Goal: Task Accomplishment & Management: Manage account settings

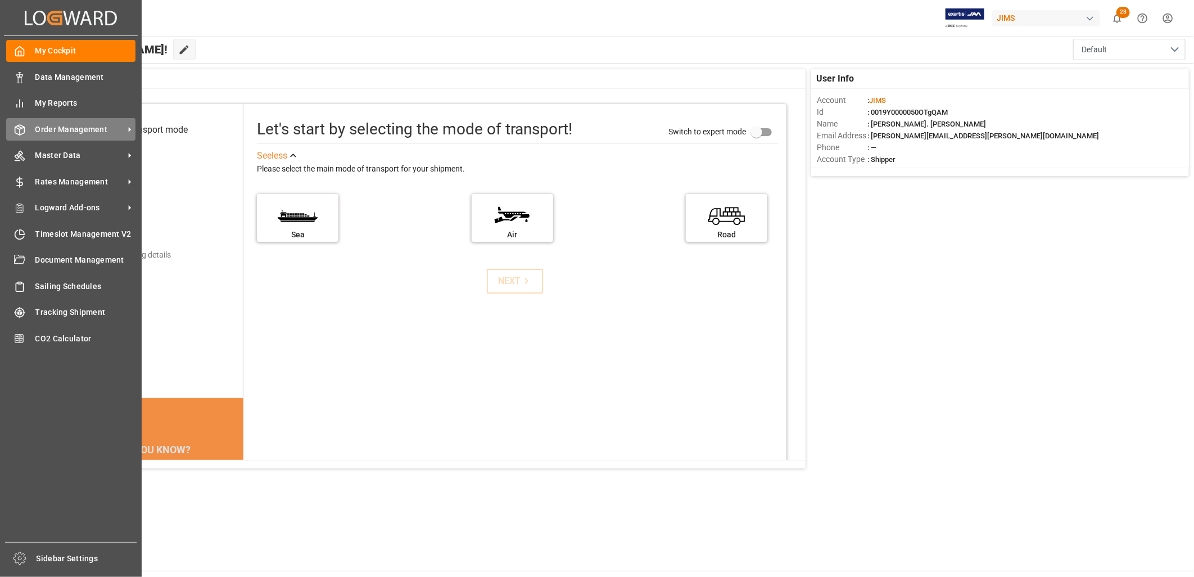
click at [67, 125] on span "Order Management" at bounding box center [79, 130] width 89 height 12
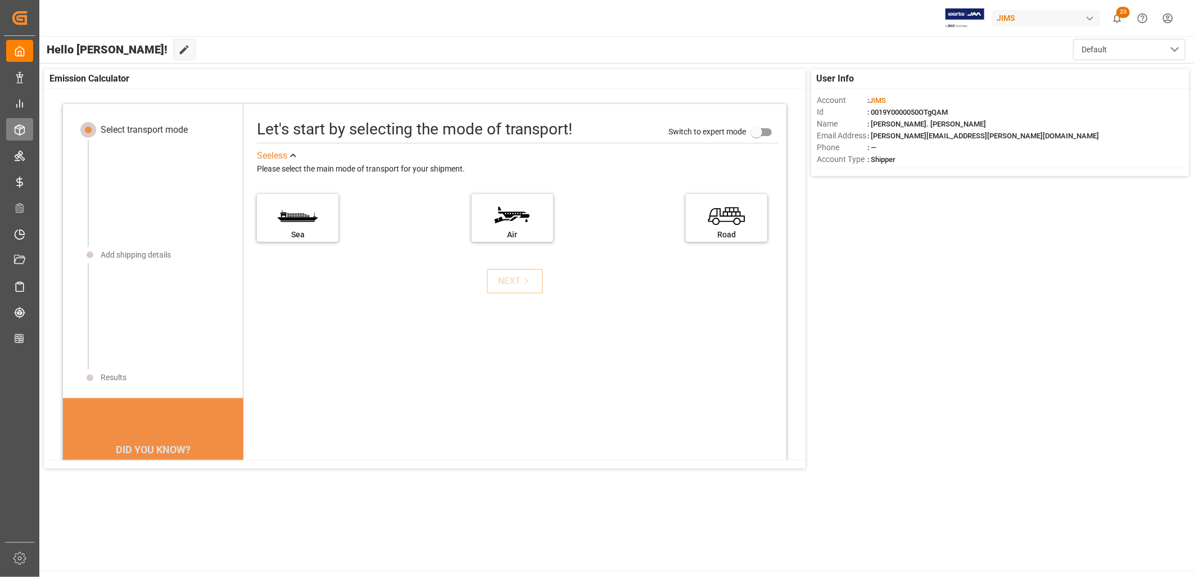
drag, startPoint x: 67, startPoint y: 125, endPoint x: 25, endPoint y: 125, distance: 42.7
click at [25, 125] on icon at bounding box center [19, 129] width 11 height 11
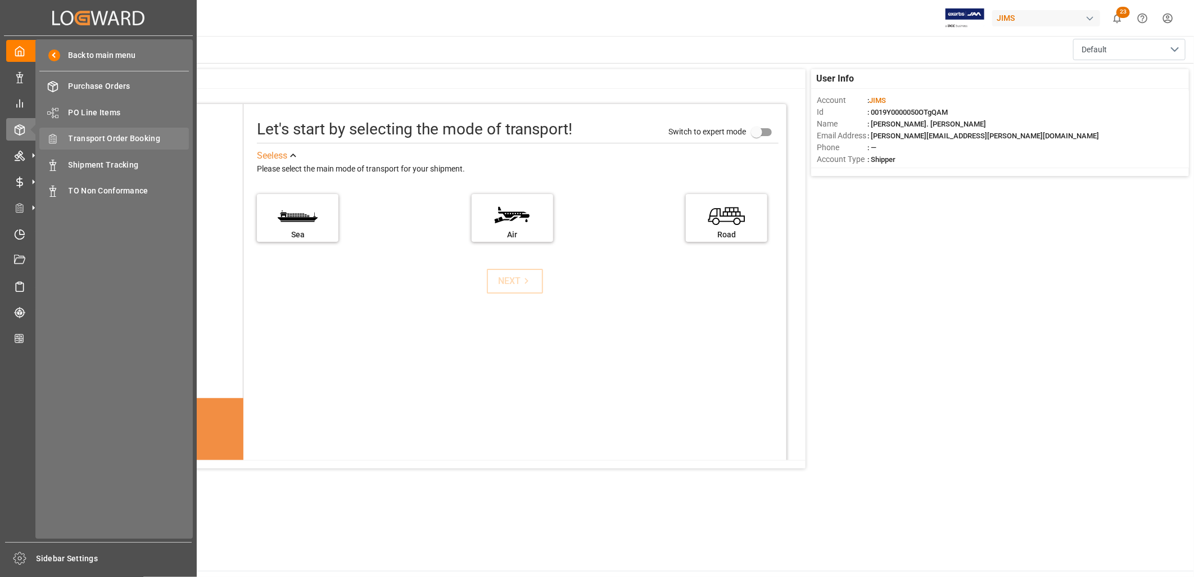
click at [129, 136] on span "Transport Order Booking" at bounding box center [129, 139] width 121 height 12
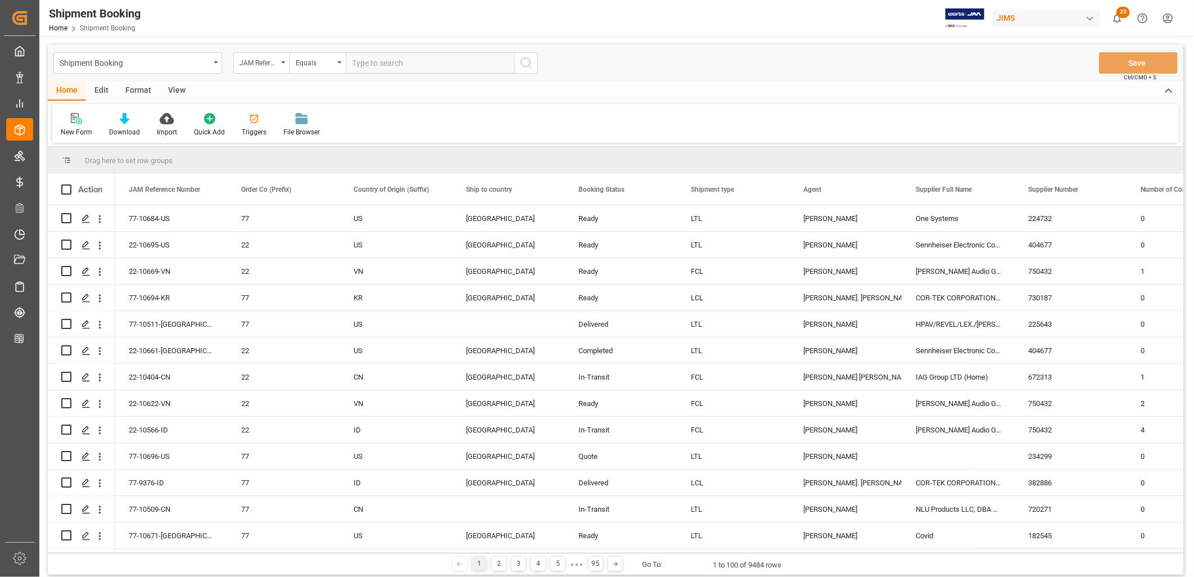
click at [78, 122] on icon at bounding box center [76, 118] width 11 height 11
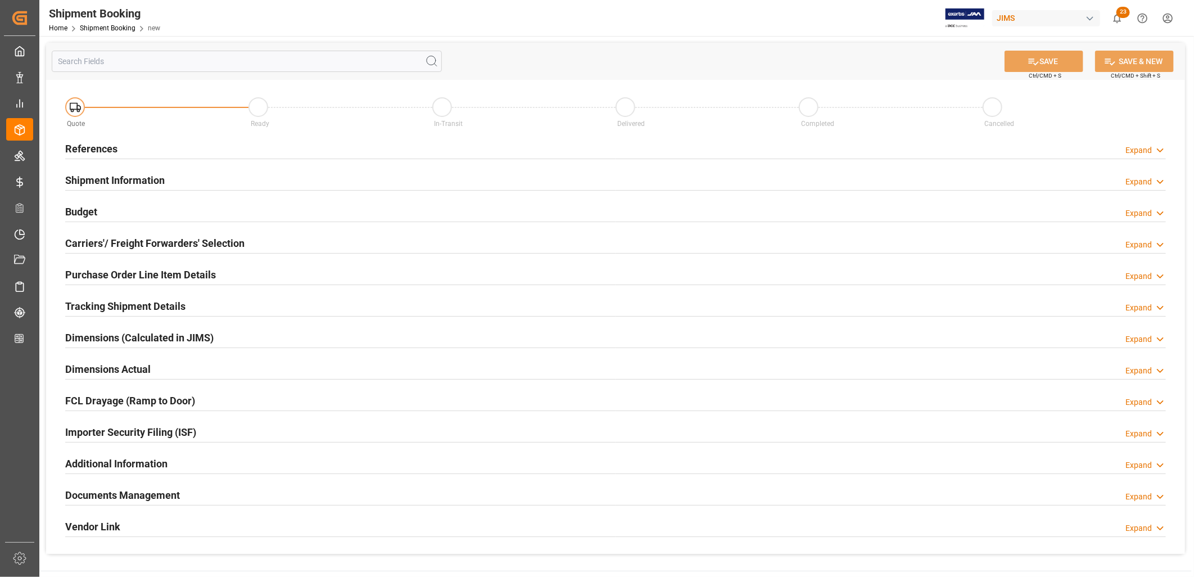
click at [107, 141] on h2 "References" at bounding box center [91, 148] width 52 height 15
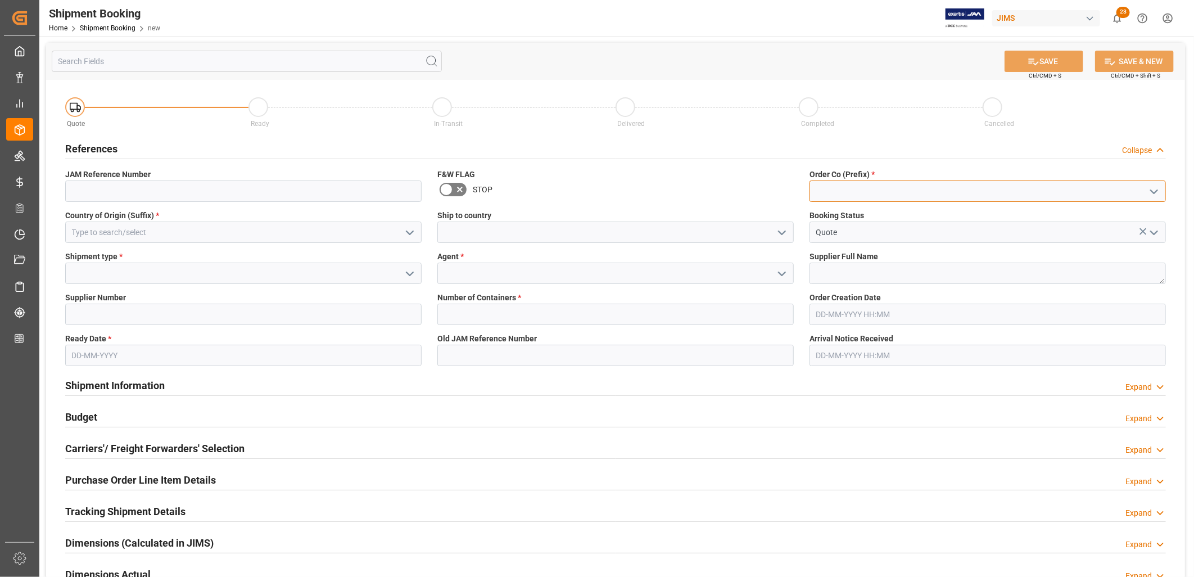
click at [844, 187] on input at bounding box center [987, 190] width 356 height 21
click at [1150, 190] on polyline "open menu" at bounding box center [1153, 191] width 7 height 3
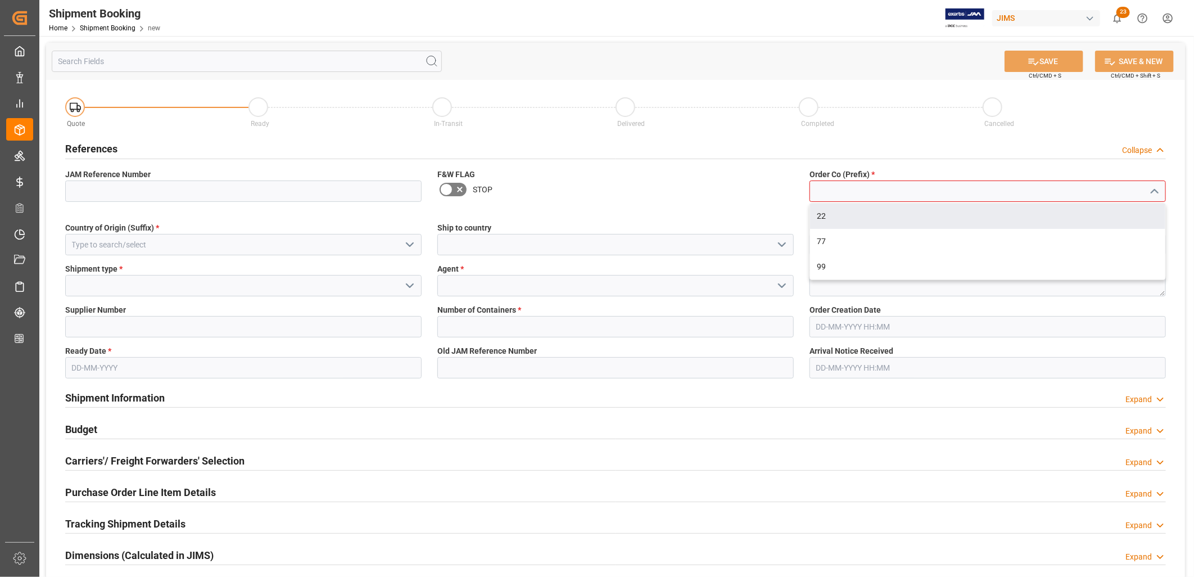
click at [823, 212] on div "22" at bounding box center [987, 215] width 355 height 25
type input "22"
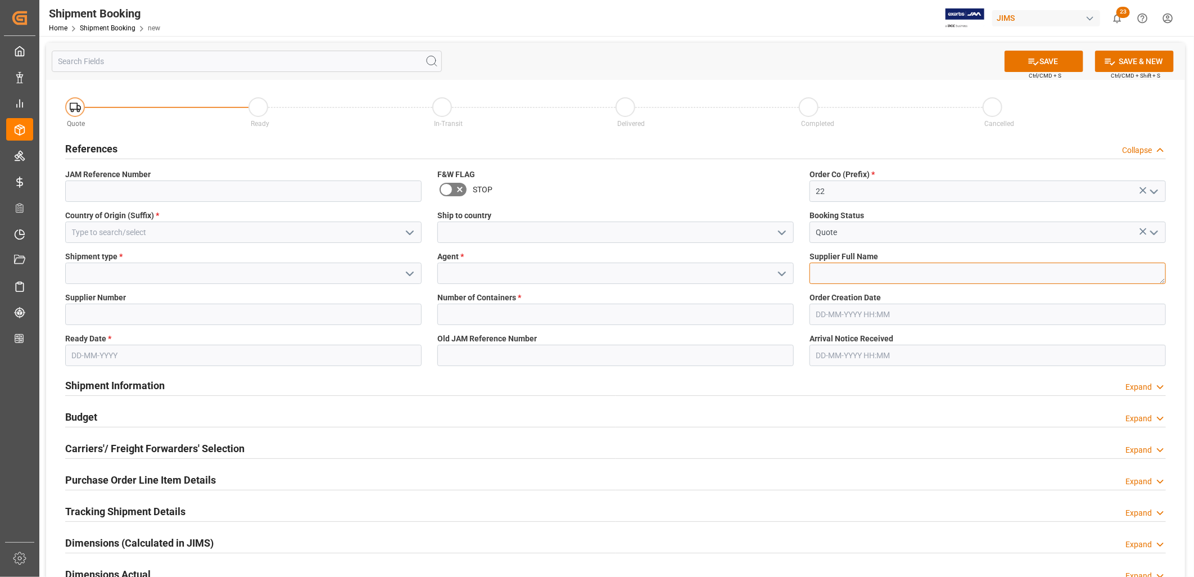
click at [823, 273] on textarea at bounding box center [987, 272] width 356 height 21
type textarea "Cortek"
click at [410, 230] on icon "open menu" at bounding box center [409, 232] width 13 height 13
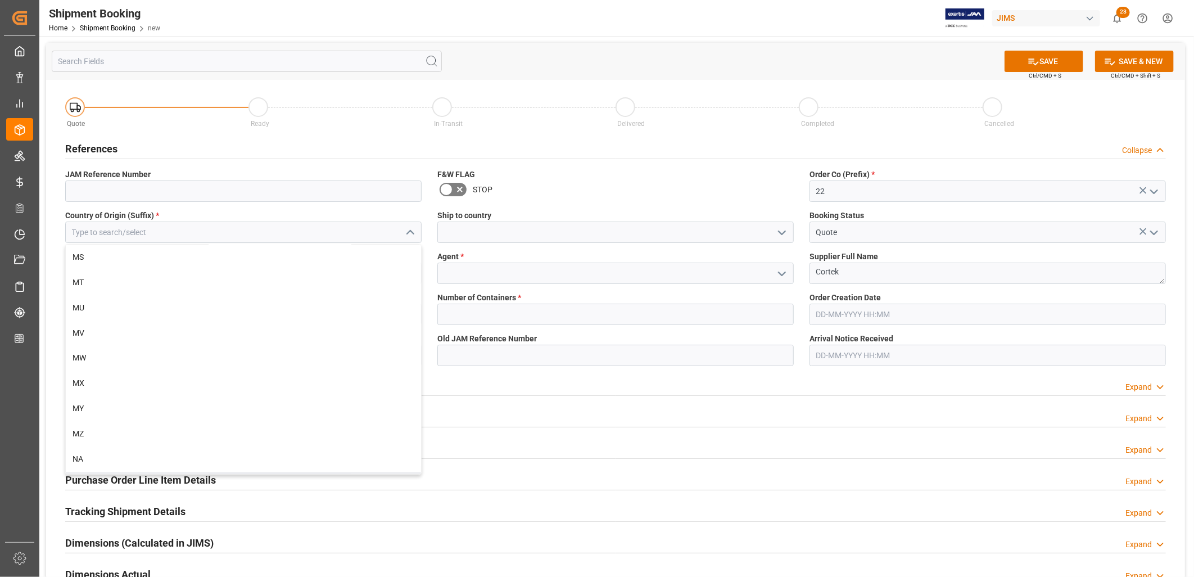
scroll to position [3933, 0]
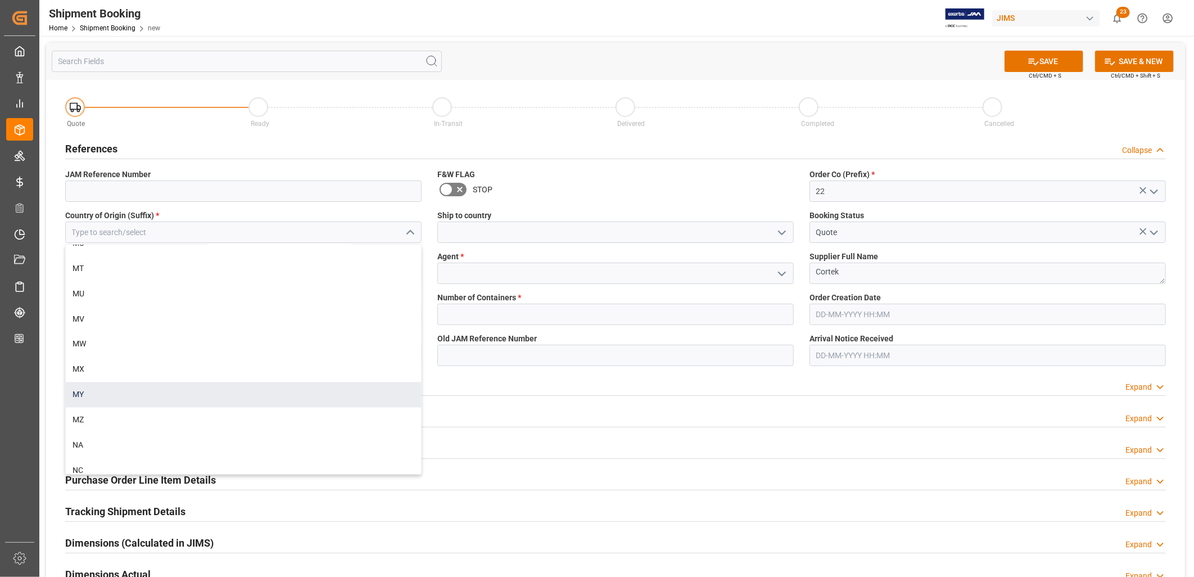
click at [74, 388] on div "MY" at bounding box center [243, 394] width 355 height 25
type input "MY"
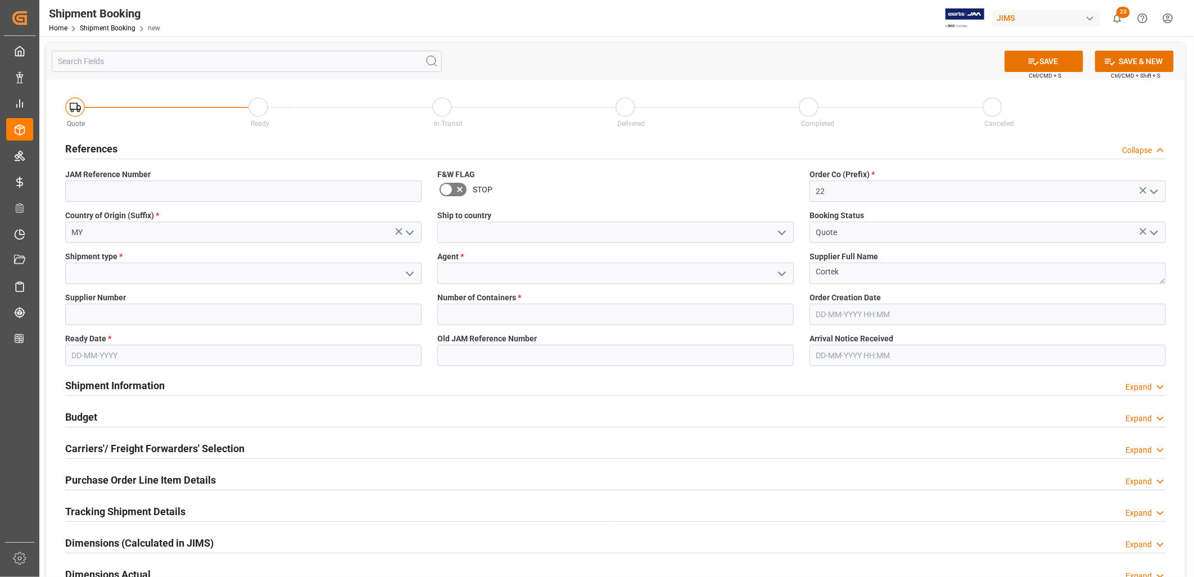
click at [782, 232] on icon "open menu" at bounding box center [781, 232] width 13 height 13
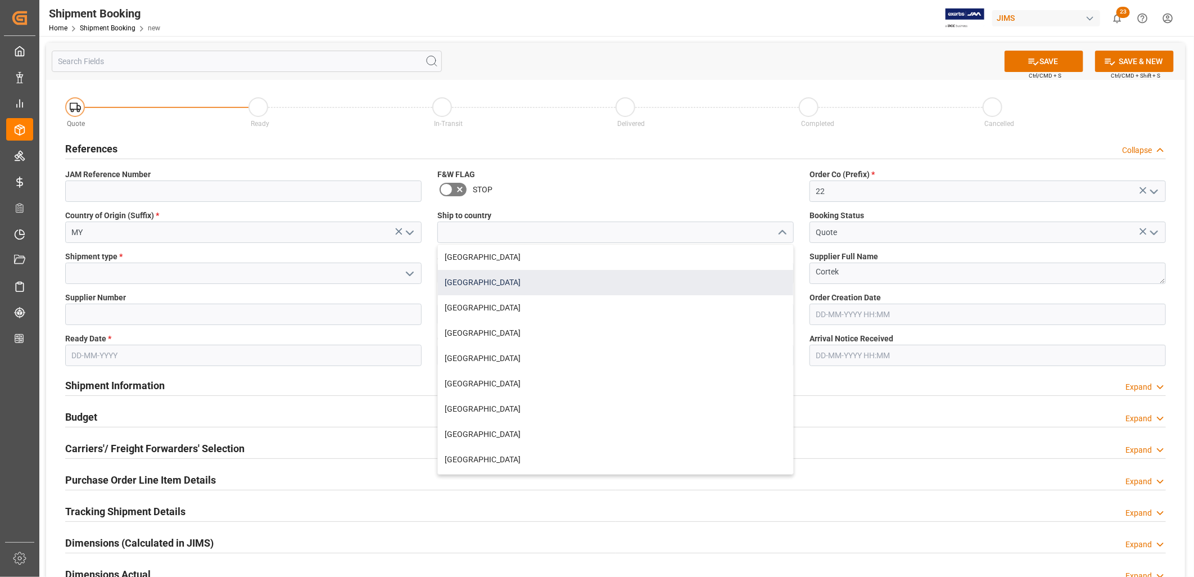
click at [487, 278] on div "[GEOGRAPHIC_DATA]" at bounding box center [615, 282] width 355 height 25
type input "[GEOGRAPHIC_DATA]"
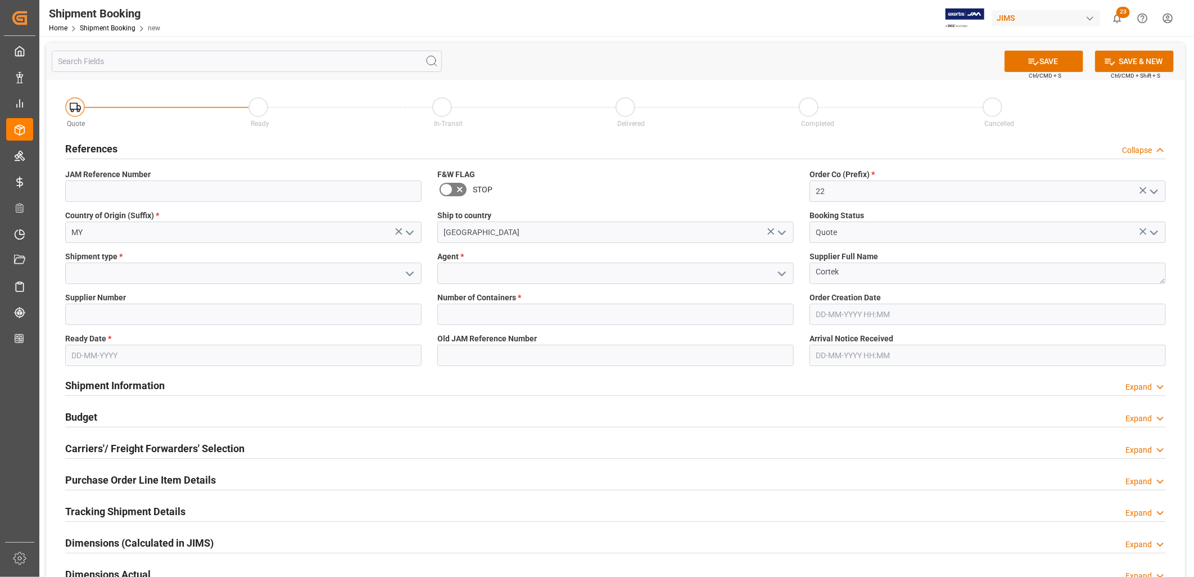
click at [784, 271] on icon "open menu" at bounding box center [781, 273] width 13 height 13
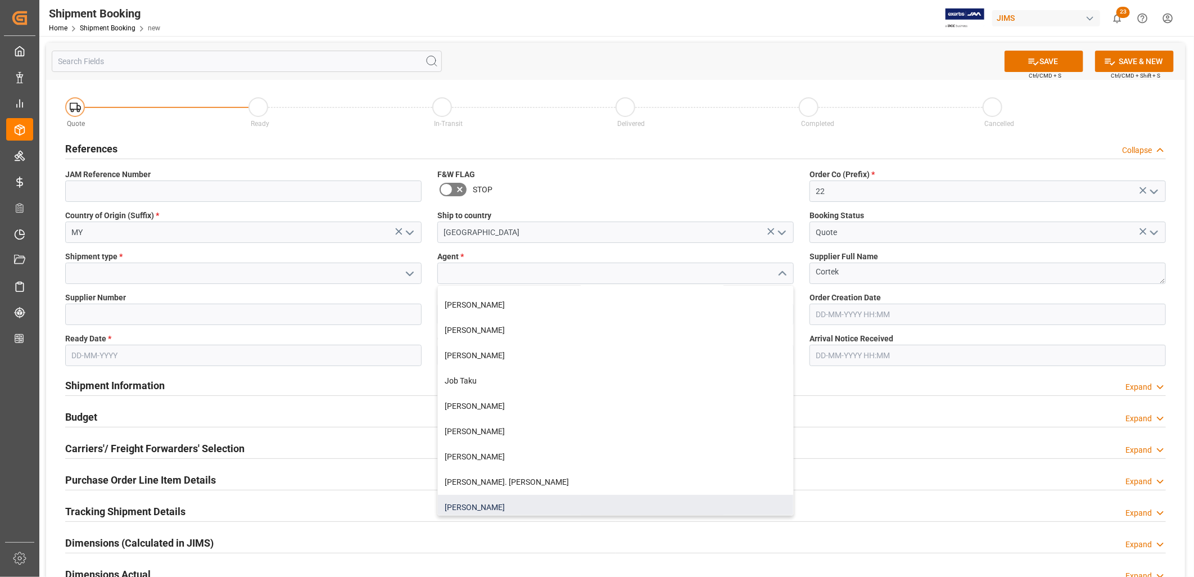
scroll to position [249, 0]
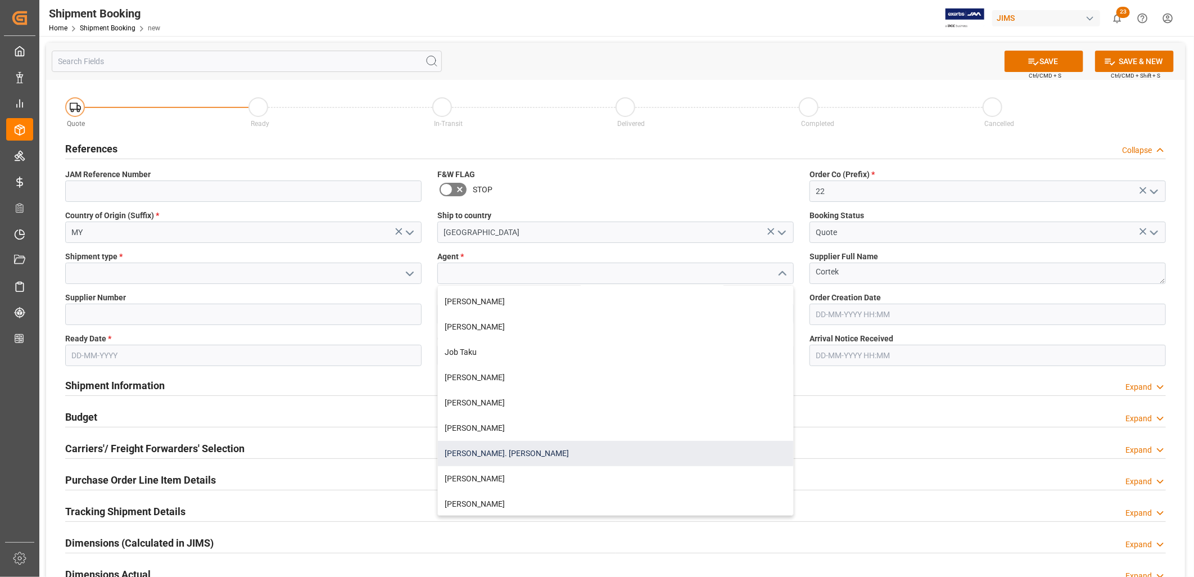
click at [462, 451] on div "[PERSON_NAME]. [PERSON_NAME]" at bounding box center [615, 453] width 355 height 25
type input "[PERSON_NAME]. [PERSON_NAME]"
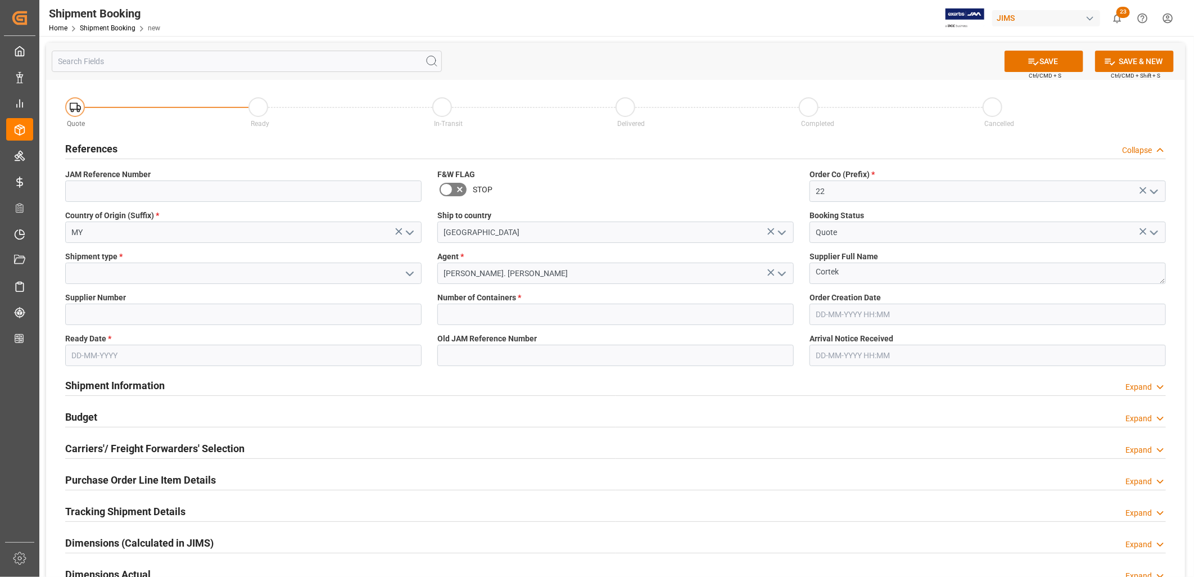
click at [409, 267] on icon "open menu" at bounding box center [409, 273] width 13 height 13
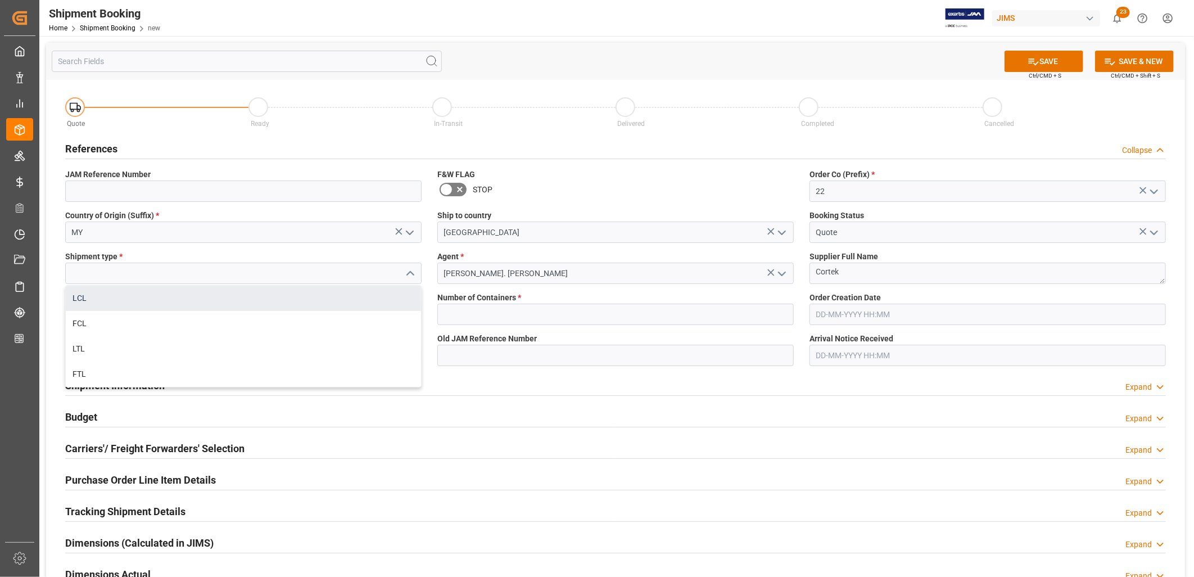
click at [74, 295] on div "LCL" at bounding box center [243, 297] width 355 height 25
type input "LCL"
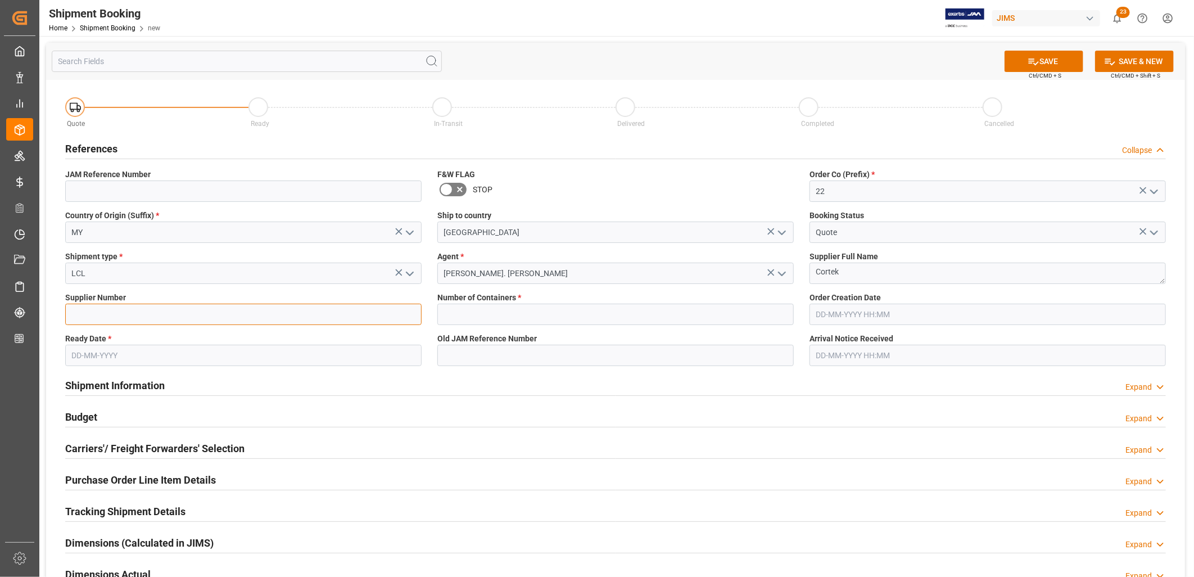
click at [119, 307] on input at bounding box center [243, 313] width 356 height 21
type input "241376"
click at [87, 357] on input "text" at bounding box center [243, 354] width 356 height 21
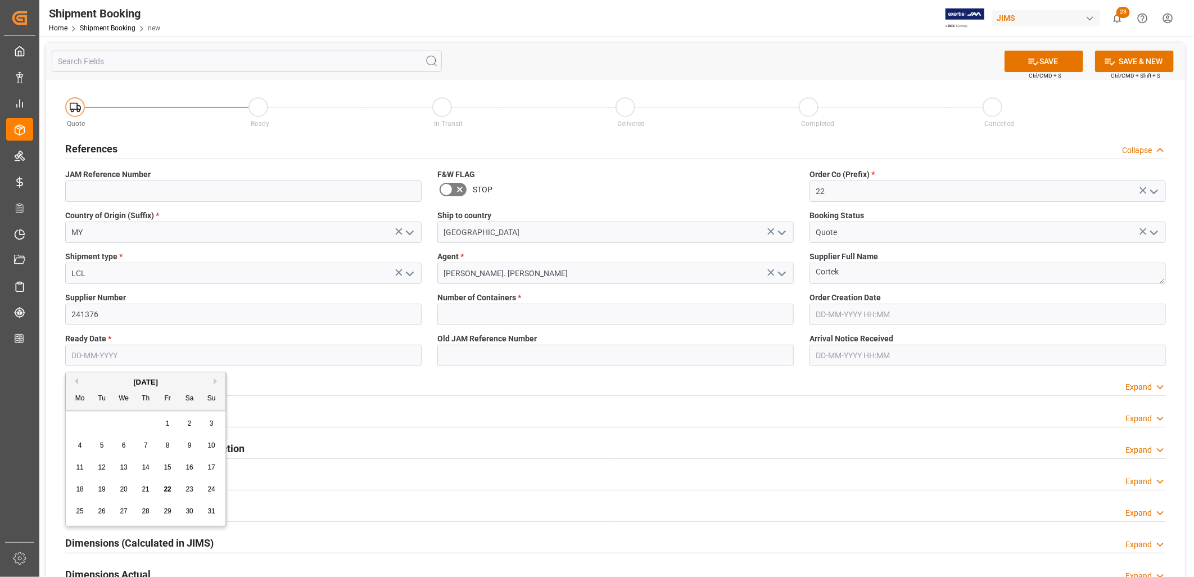
click at [74, 426] on div "28 29 30 31 1 2 3" at bounding box center [145, 423] width 153 height 22
click at [219, 376] on div "August 2025" at bounding box center [146, 381] width 160 height 11
click at [218, 378] on button "Next Month" at bounding box center [217, 381] width 7 height 7
click at [102, 419] on span "2" at bounding box center [102, 423] width 4 height 8
type input "[DATE]"
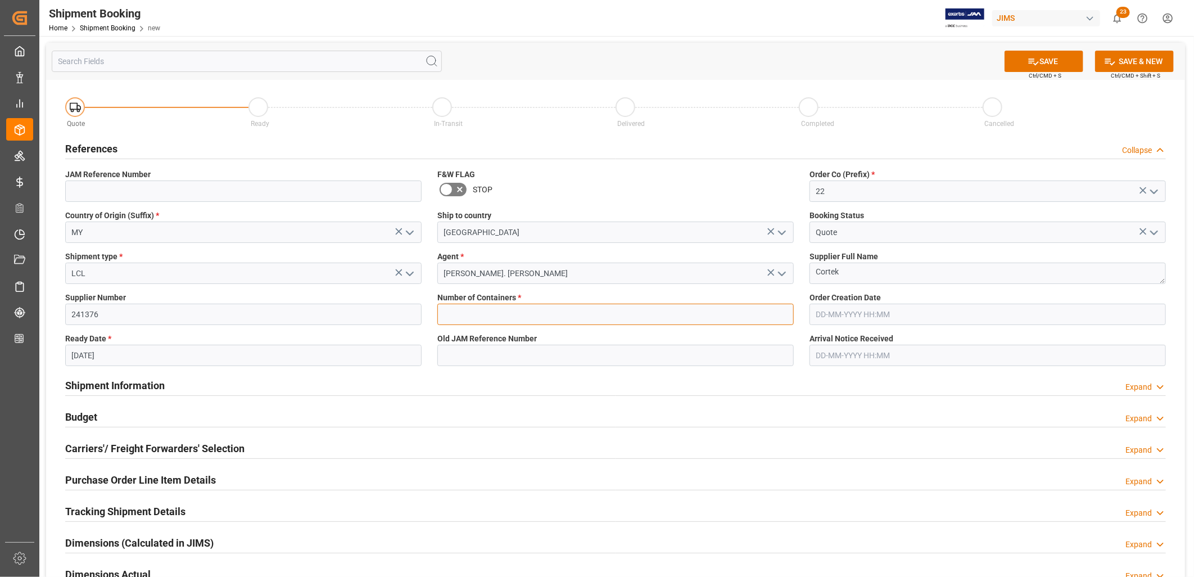
click at [455, 315] on input "text" at bounding box center [615, 313] width 356 height 21
type input "0"
click at [827, 270] on textarea "Cortek" at bounding box center [987, 272] width 356 height 21
click at [829, 270] on textarea "Cortek" at bounding box center [987, 272] width 356 height 21
click at [866, 279] on textarea "Cor-tek" at bounding box center [987, 272] width 356 height 21
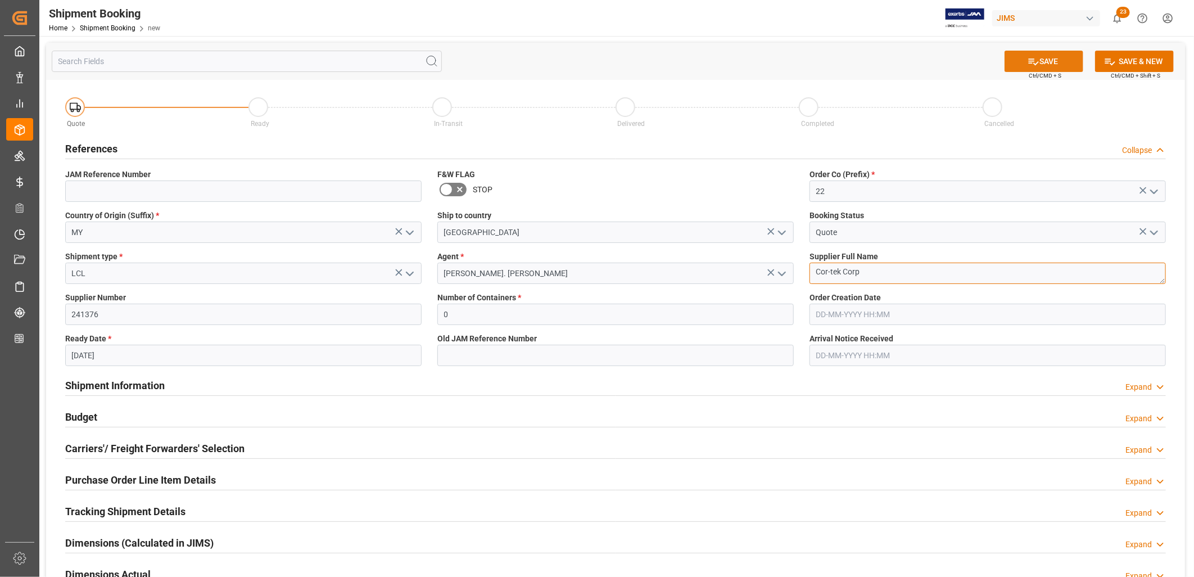
type textarea "Cor-tek Corp"
click at [1029, 58] on icon at bounding box center [1033, 62] width 12 height 12
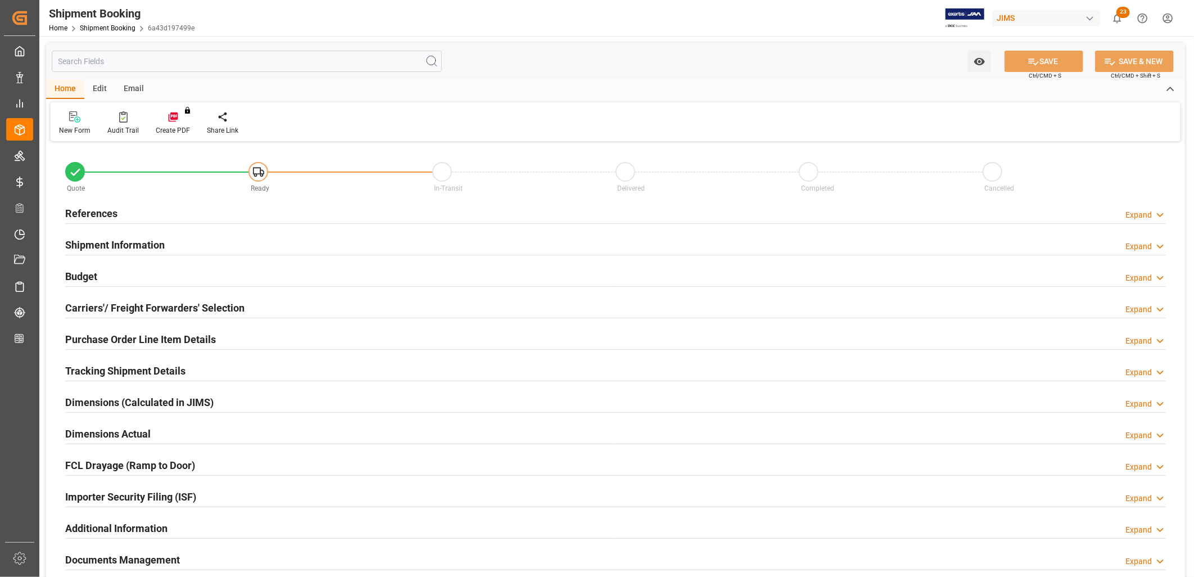
type input "0"
type input "[DATE]"
click at [88, 205] on div "References" at bounding box center [91, 212] width 52 height 21
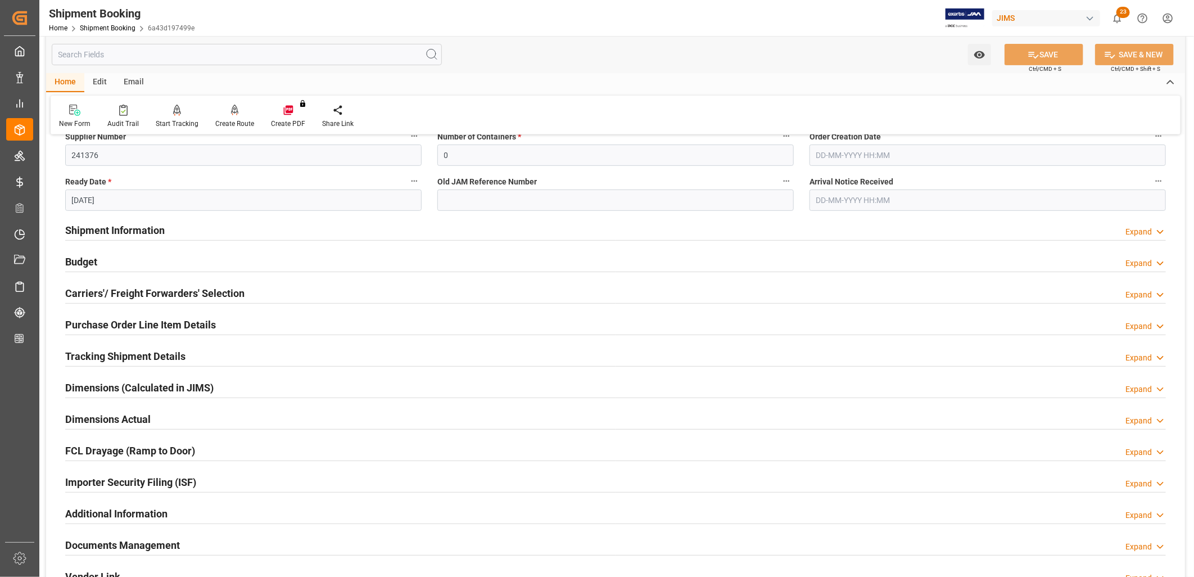
scroll to position [249, 0]
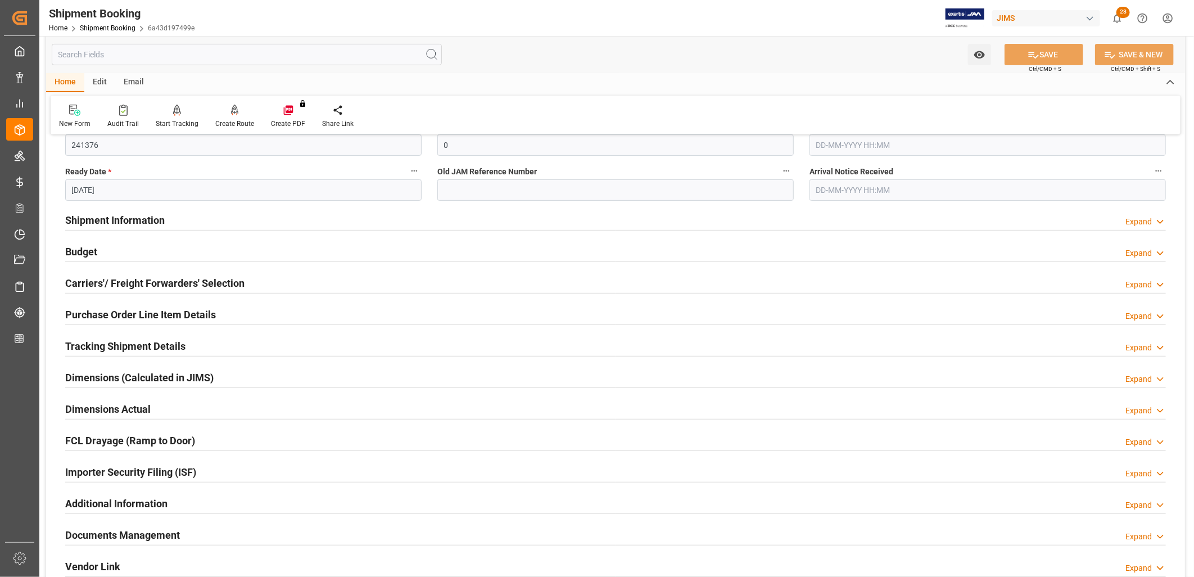
click at [135, 534] on h2 "Documents Management" at bounding box center [122, 534] width 115 height 15
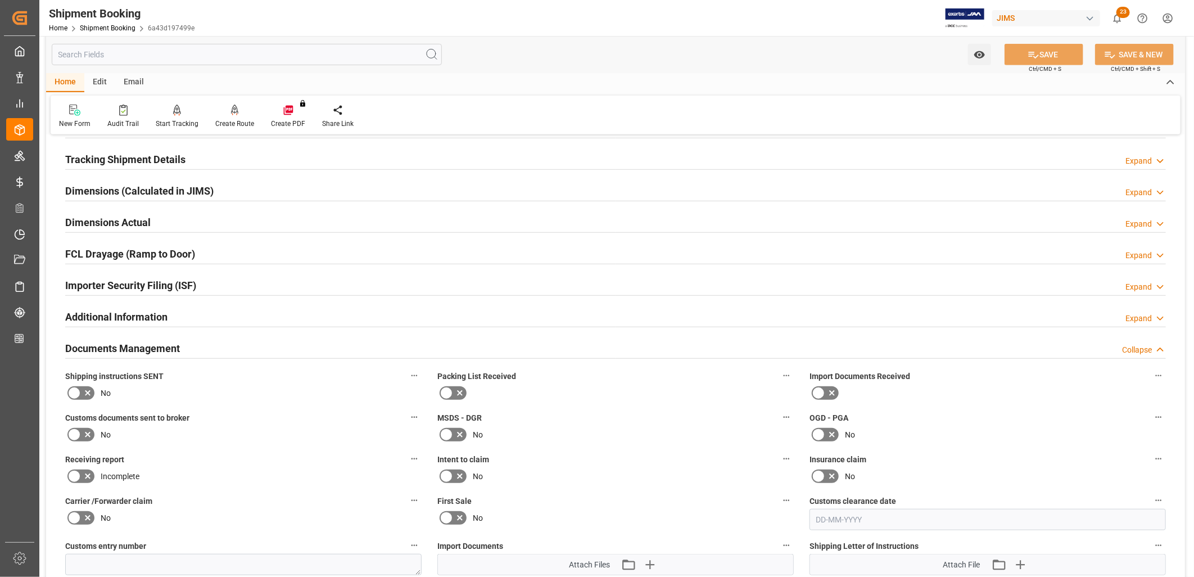
scroll to position [437, 0]
click at [446, 392] on icon at bounding box center [446, 391] width 7 height 5
click at [0, 0] on input "checkbox" at bounding box center [0, 0] width 0 height 0
click at [74, 389] on icon at bounding box center [73, 391] width 13 height 13
click at [0, 0] on input "checkbox" at bounding box center [0, 0] width 0 height 0
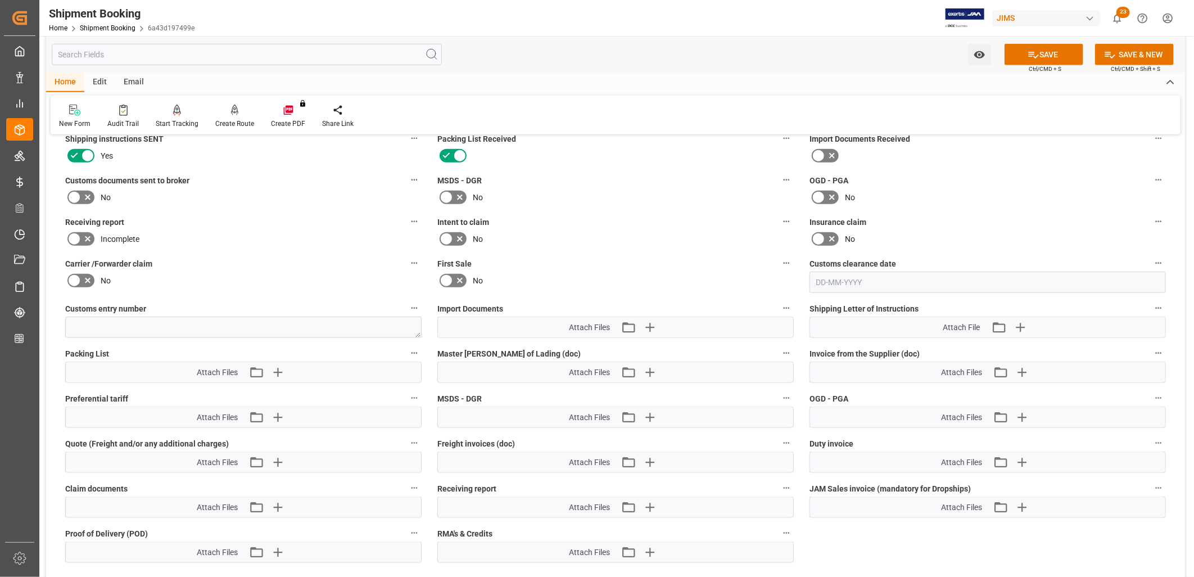
scroll to position [687, 0]
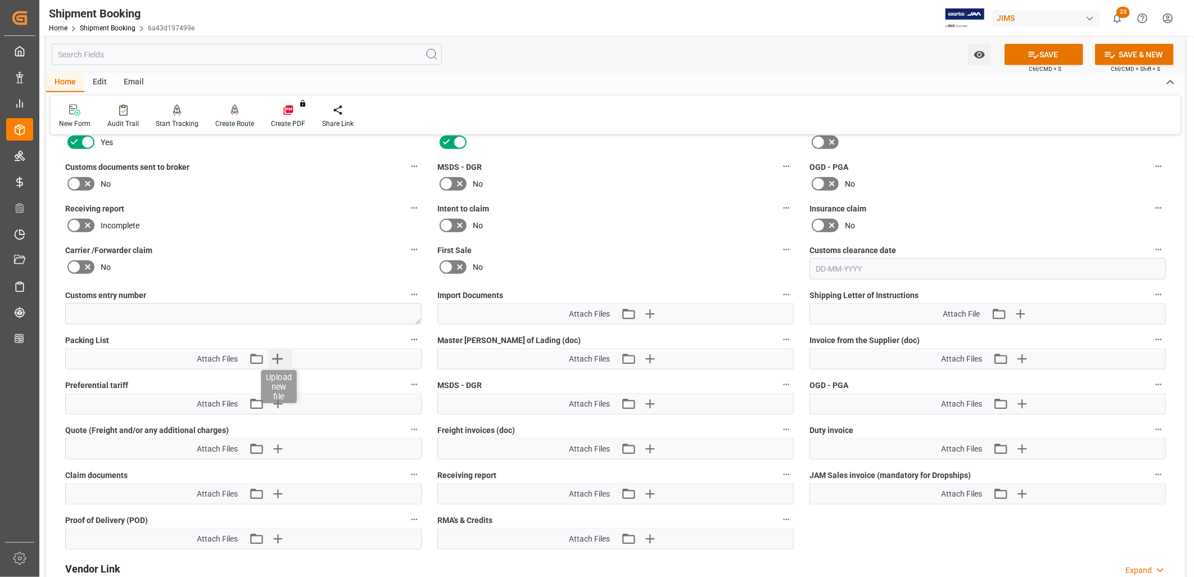
click at [277, 357] on icon "button" at bounding box center [277, 358] width 11 height 11
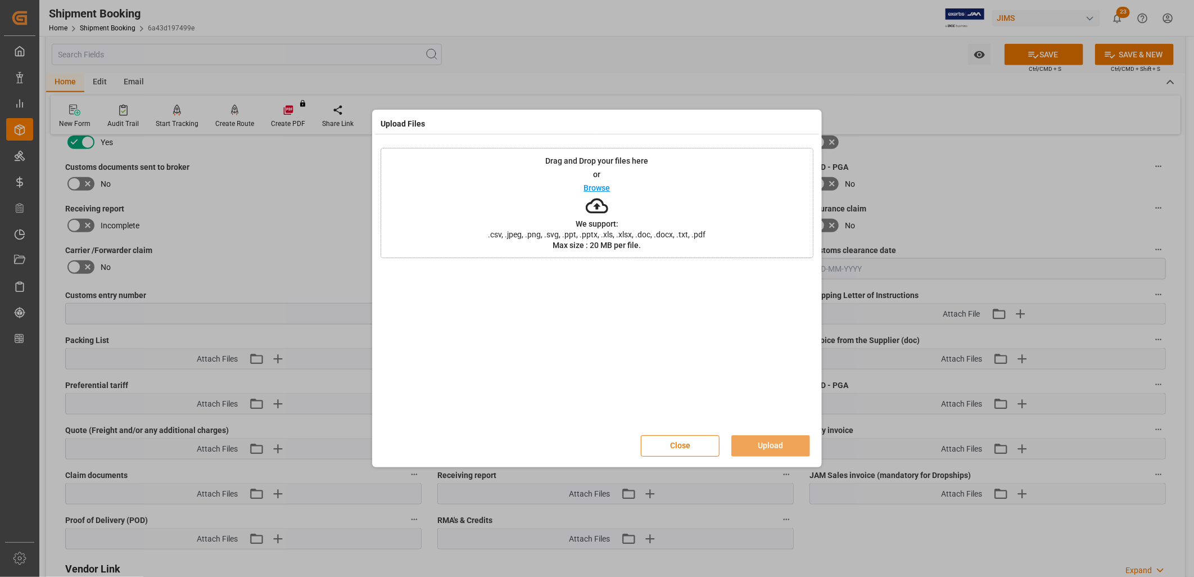
click at [600, 184] on p "Browse" at bounding box center [597, 188] width 26 height 8
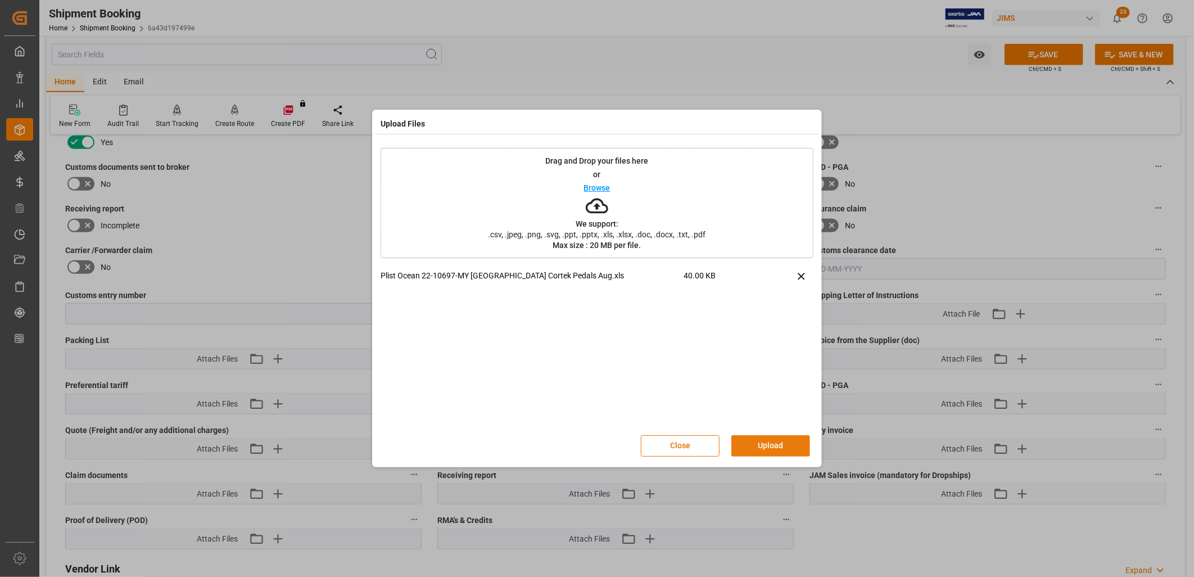
click at [762, 439] on button "Upload" at bounding box center [770, 445] width 79 height 21
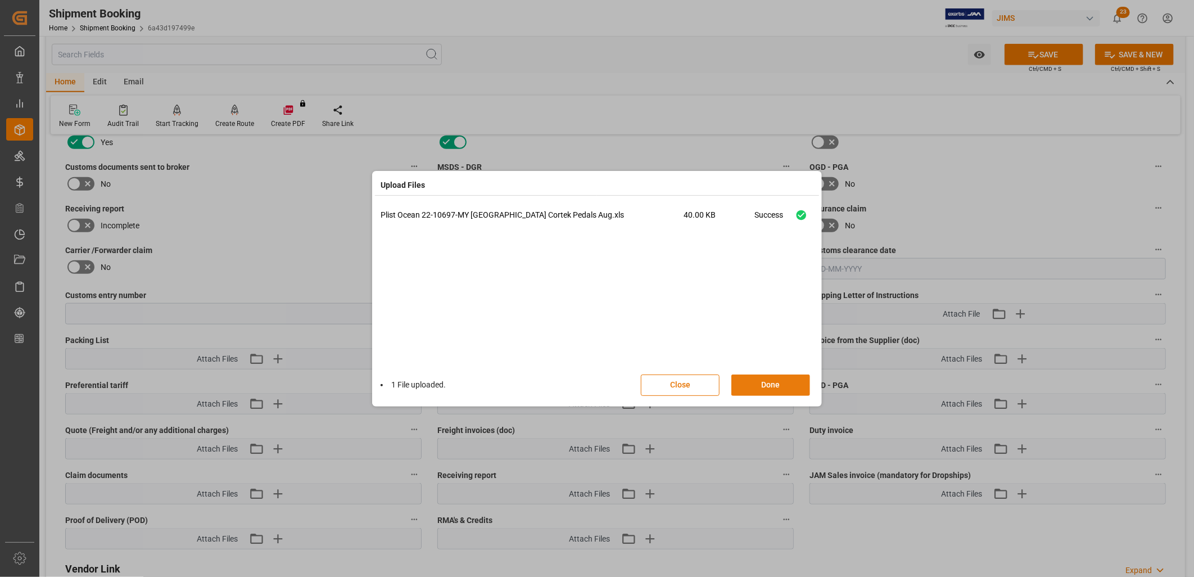
click at [763, 379] on button "Done" at bounding box center [770, 384] width 79 height 21
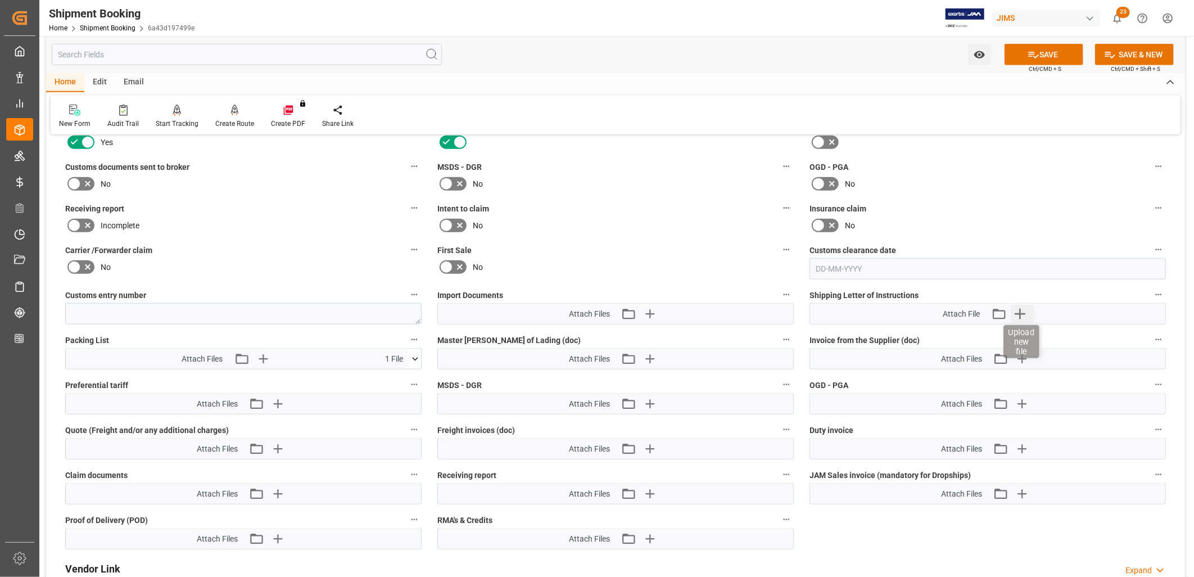
click at [1021, 310] on icon "button" at bounding box center [1019, 314] width 18 height 18
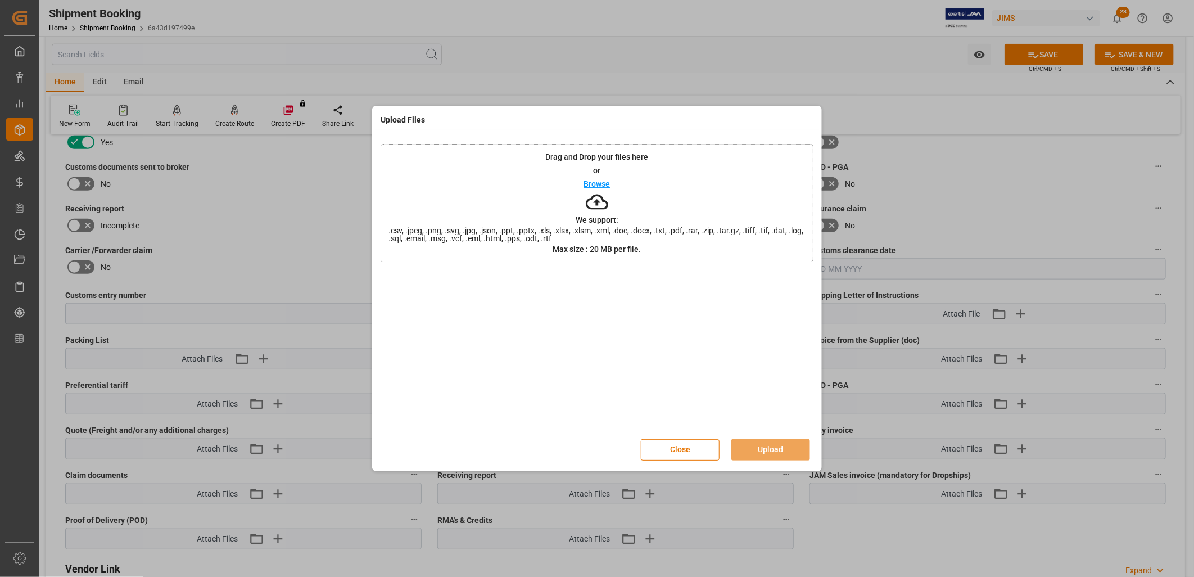
click at [597, 181] on p "Browse" at bounding box center [597, 184] width 26 height 8
click at [783, 450] on button "Upload" at bounding box center [770, 449] width 79 height 21
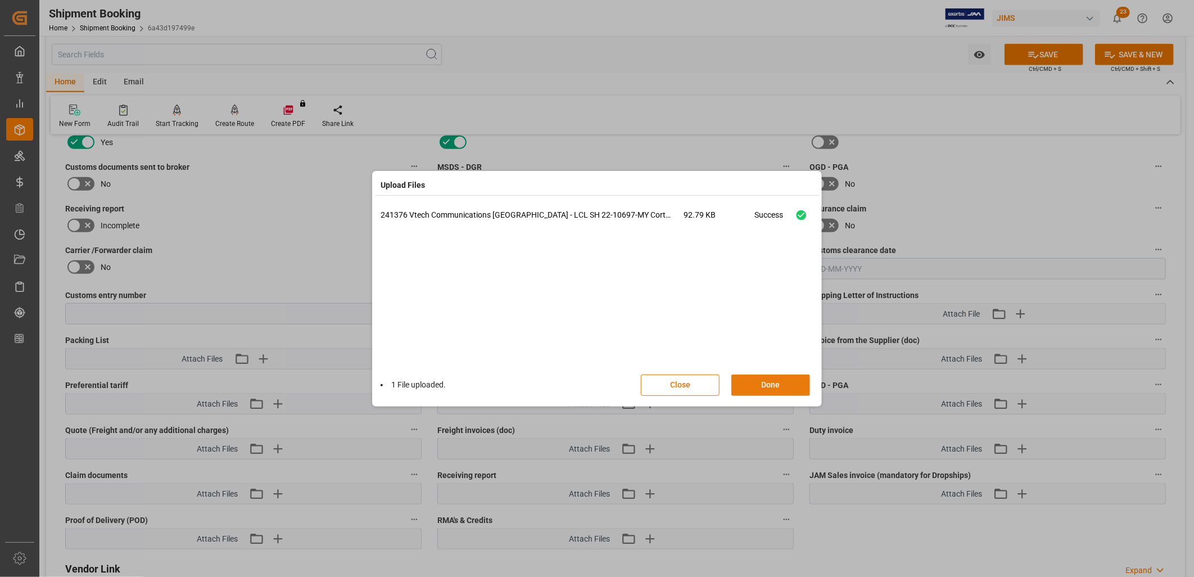
click at [763, 383] on button "Done" at bounding box center [770, 384] width 79 height 21
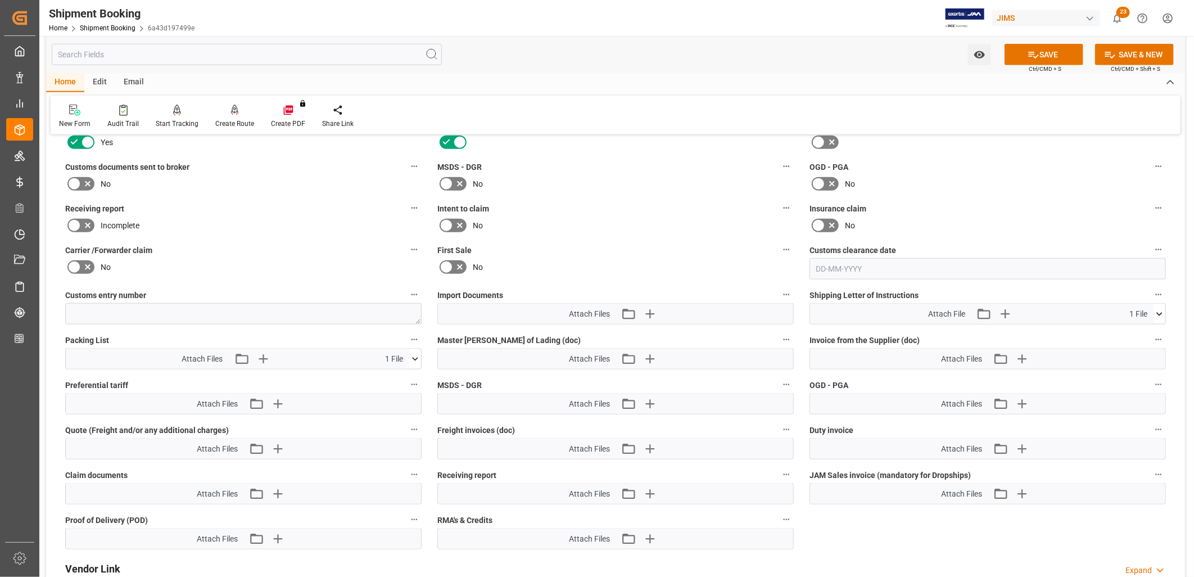
click at [135, 81] on div "Email" at bounding box center [133, 82] width 37 height 19
click at [75, 110] on icon at bounding box center [76, 108] width 15 height 7
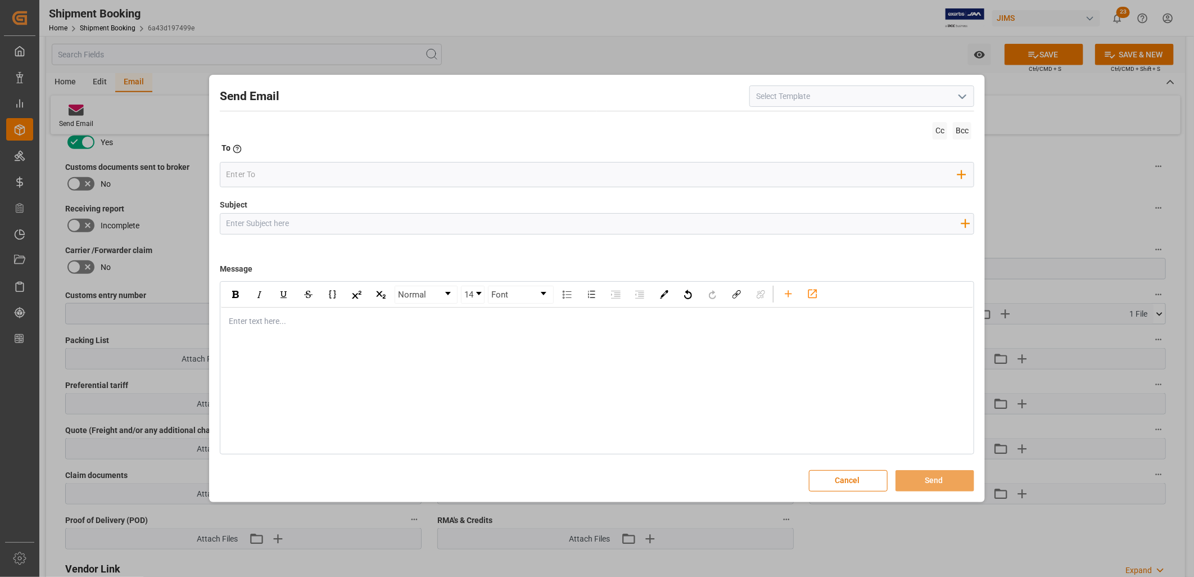
click at [963, 96] on icon "open menu" at bounding box center [961, 96] width 13 height 13
click at [825, 116] on div "2BOOK - Ocean - Air freight" at bounding box center [862, 120] width 224 height 25
type input "2BOOK - Ocean - Air freight"
type input "2BOOK {{jamReferenceNumber}} {{supplierFullName}} Ship from: {{country}} Ship t…"
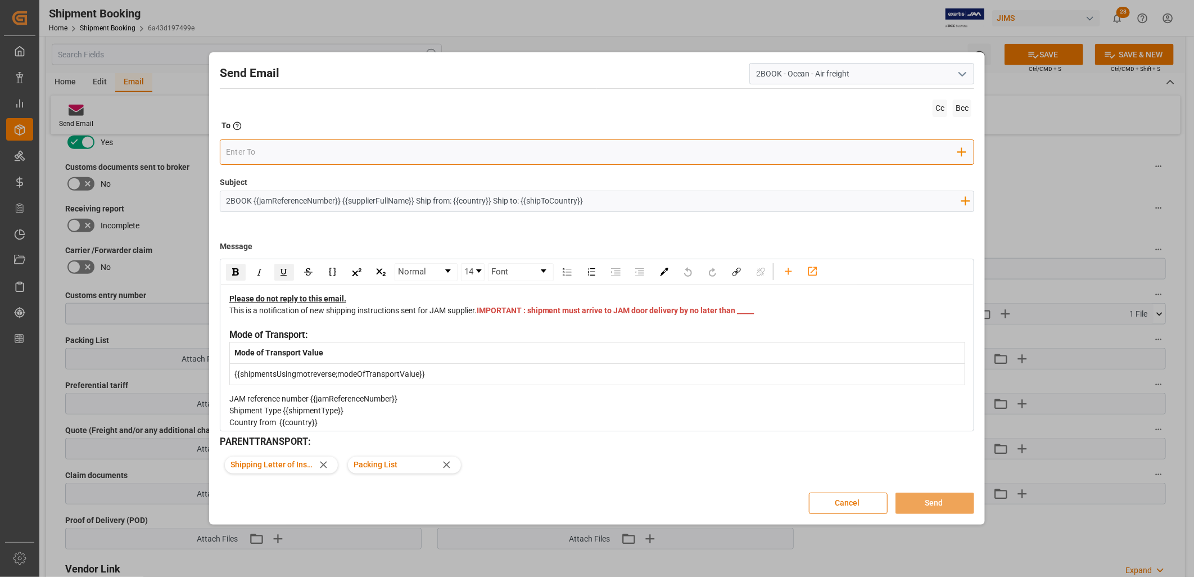
click at [242, 150] on input "email" at bounding box center [592, 152] width 732 height 17
click at [237, 150] on input "email" at bounding box center [592, 152] width 732 height 17
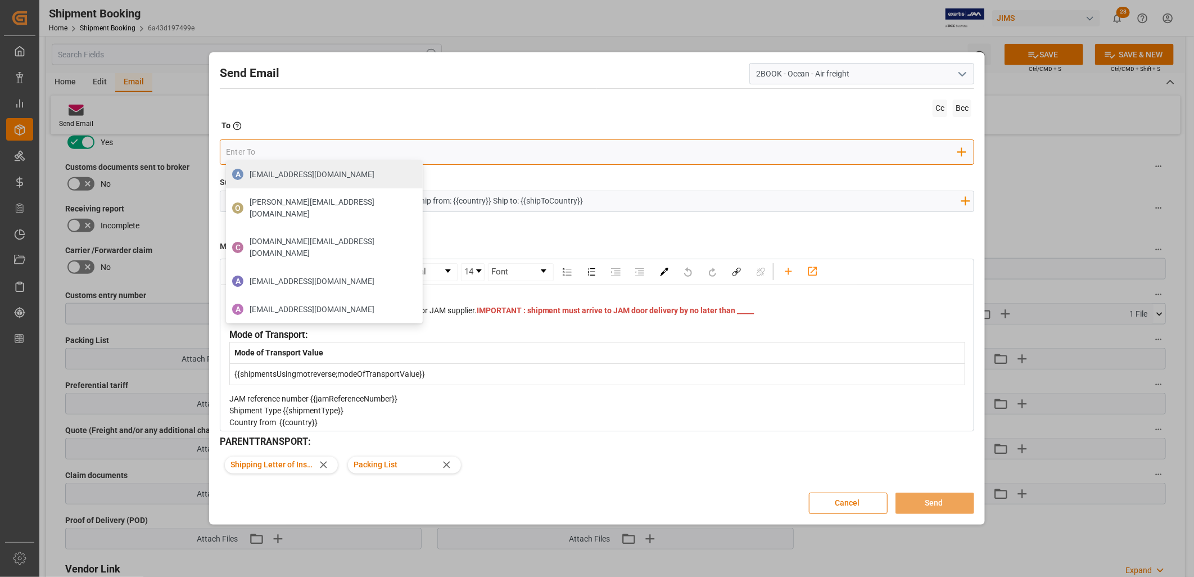
paste input "[DOMAIN_NAME][EMAIL_ADDRESS][PERSON_NAME][DOMAIN_NAME]"
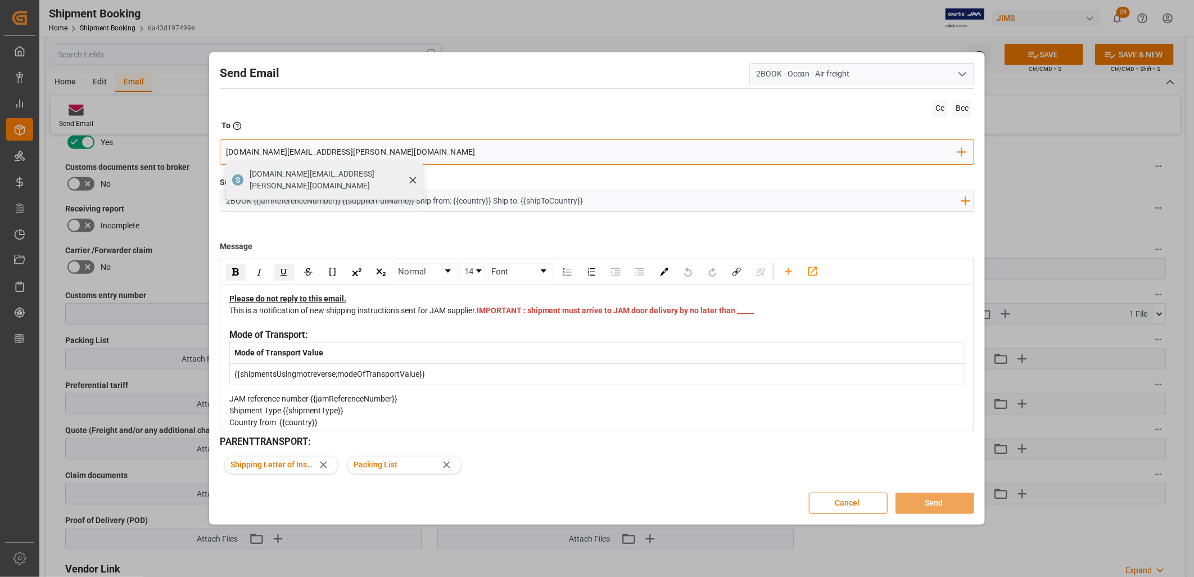
type input "[DOMAIN_NAME][EMAIL_ADDRESS][PERSON_NAME][DOMAIN_NAME]"
click at [293, 171] on span "[DOMAIN_NAME][EMAIL_ADDRESS][PERSON_NAME][DOMAIN_NAME]" at bounding box center [331, 180] width 165 height 24
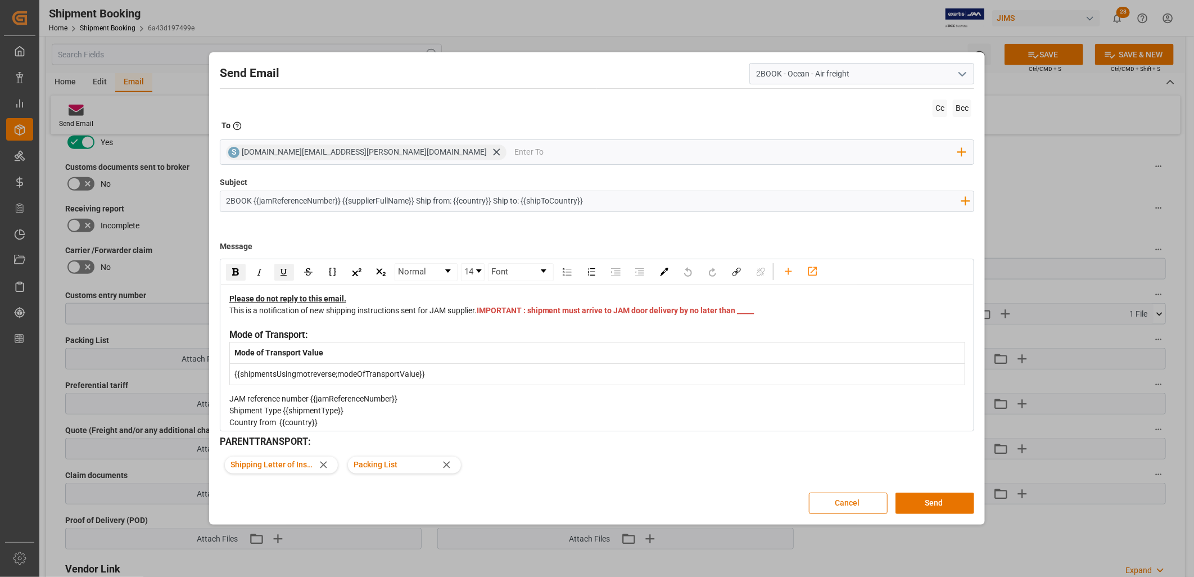
click at [302, 203] on input "2BOOK {{jamReferenceNumber}} {{supplierFullName}} Ship from: {{country}} Ship t…" at bounding box center [593, 201] width 746 height 20
drag, startPoint x: 255, startPoint y: 199, endPoint x: 637, endPoint y: 203, distance: 382.7
click at [637, 203] on input "2BOOK {{jamReferenceNumber}} {{supplierFullName}} Ship from: {{country}} Ship t…" at bounding box center [593, 201] width 746 height 20
type input "2BOOK {22-10697-MY Cortek Digitech Pedals LCL"
click at [489, 315] on span "IMPORTANT : shipment must arrive to JAM door delivery by no later than _____" at bounding box center [616, 310] width 278 height 9
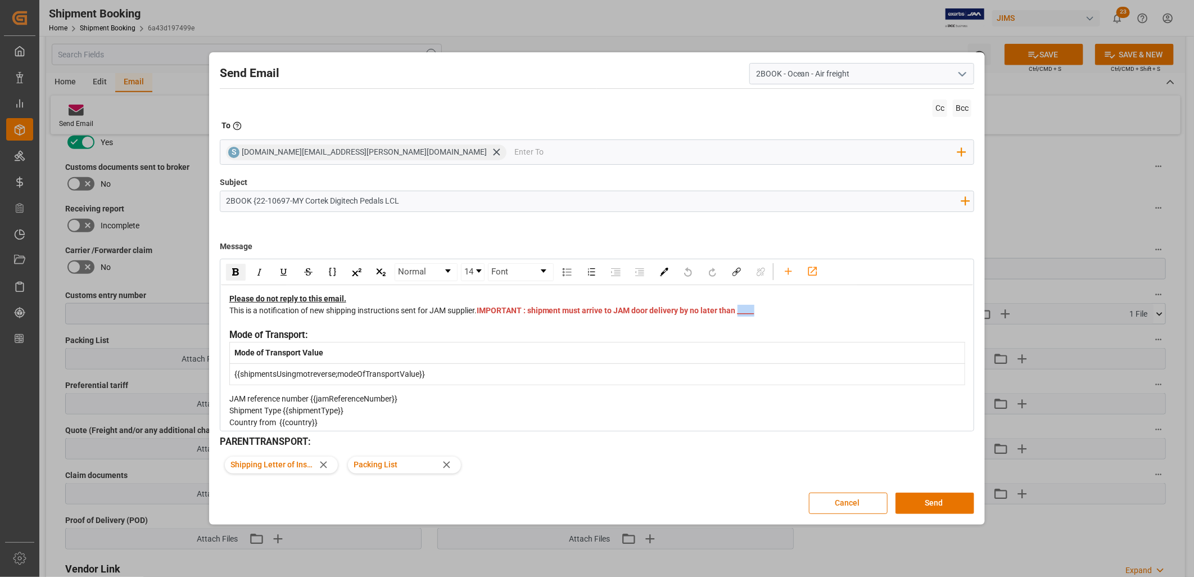
drag, startPoint x: 489, startPoint y: 324, endPoint x: 507, endPoint y: 326, distance: 18.8
click at [507, 326] on div "This is a notification of new shipping instructions sent for JAM supplier. IMPO…" at bounding box center [597, 317] width 736 height 24
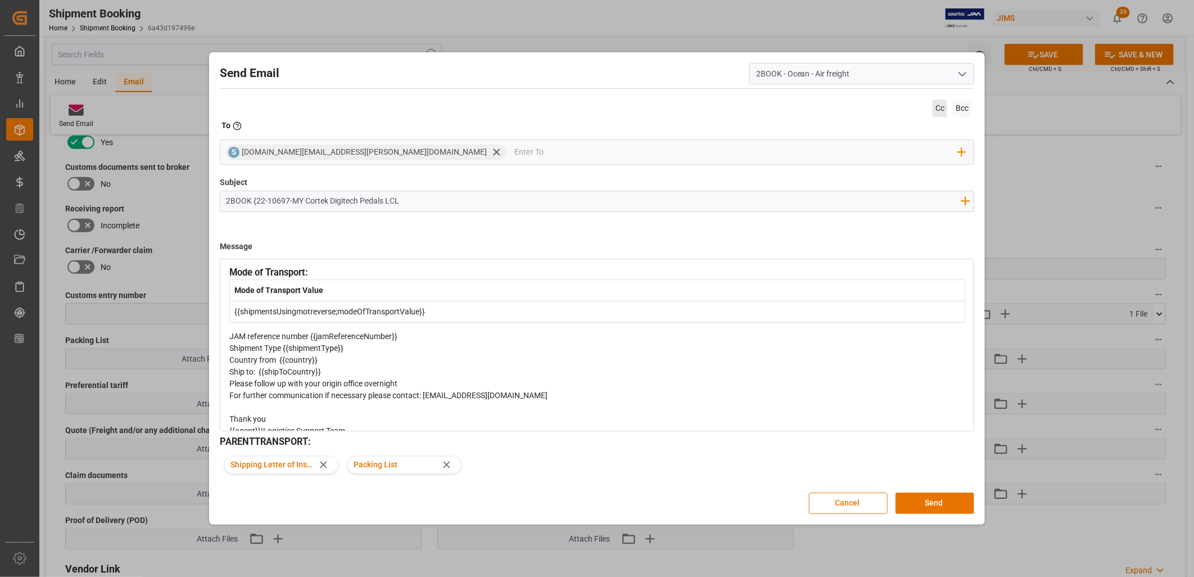
click at [938, 107] on span "Cc" at bounding box center [939, 107] width 15 height 17
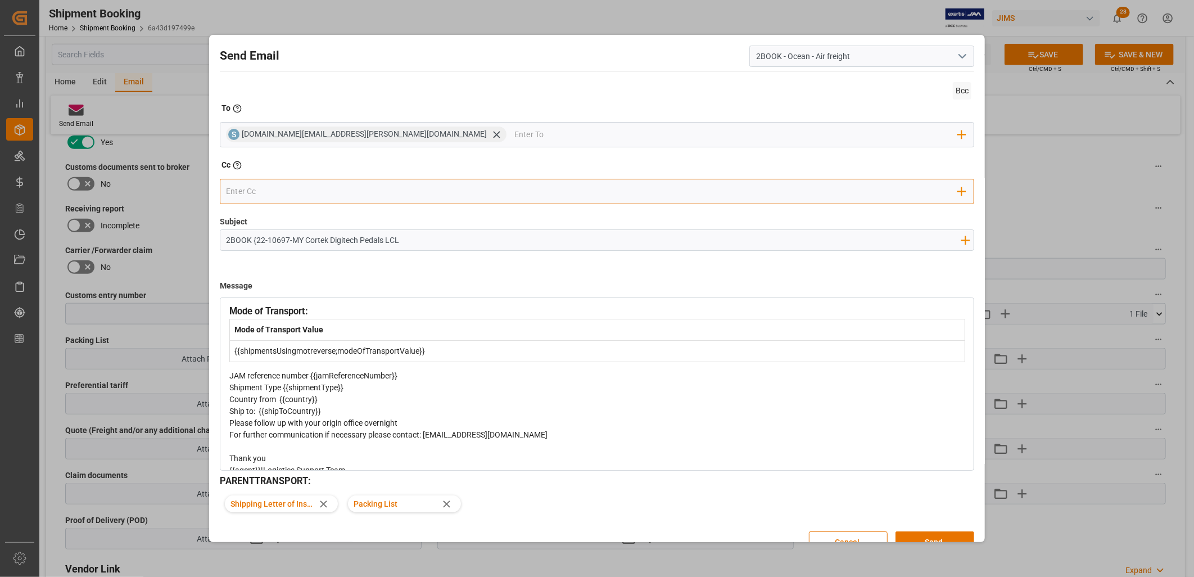
click at [247, 190] on input "email" at bounding box center [592, 191] width 732 height 17
type input "Nitin"
click at [334, 210] on span "[EMAIL_ADDRESS][DOMAIN_NAME]" at bounding box center [311, 213] width 125 height 12
click at [942, 535] on button "Send" at bounding box center [934, 541] width 79 height 21
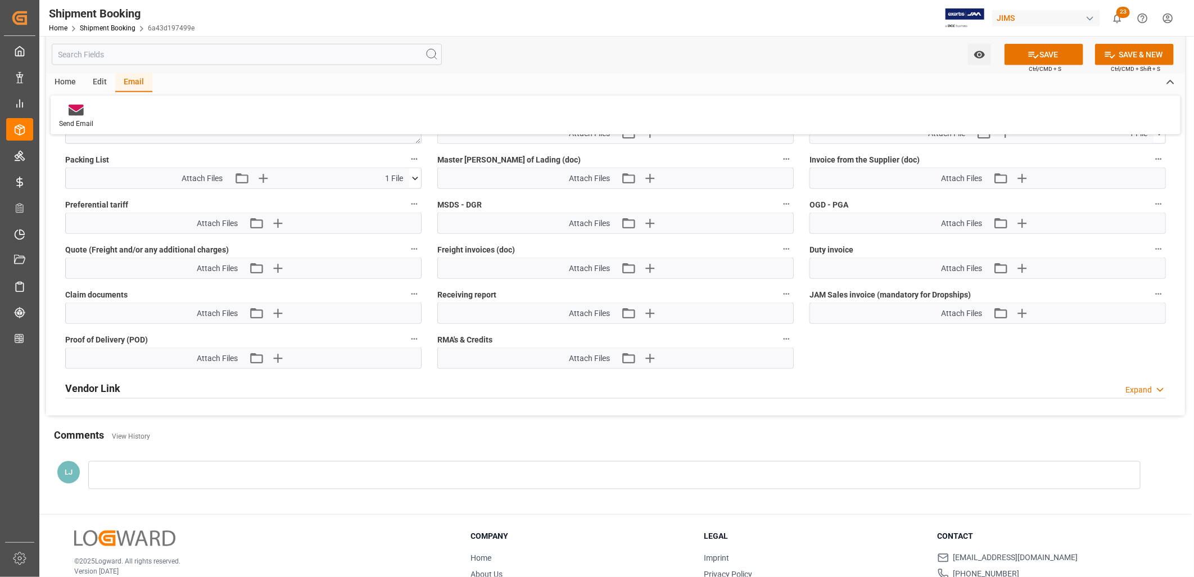
scroll to position [874, 0]
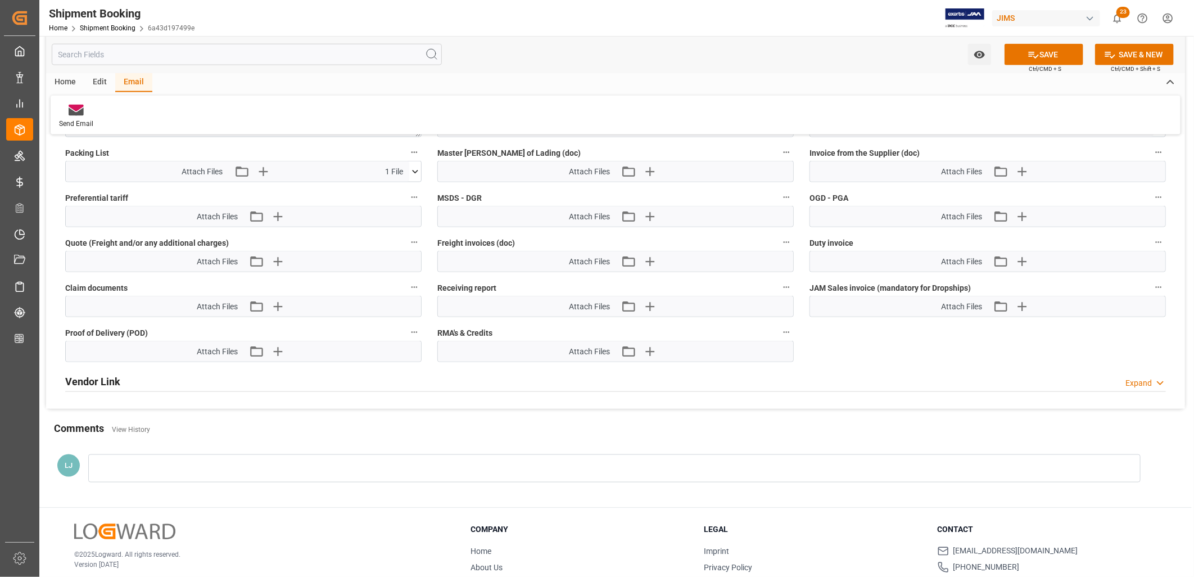
click at [148, 466] on div at bounding box center [614, 468] width 1052 height 28
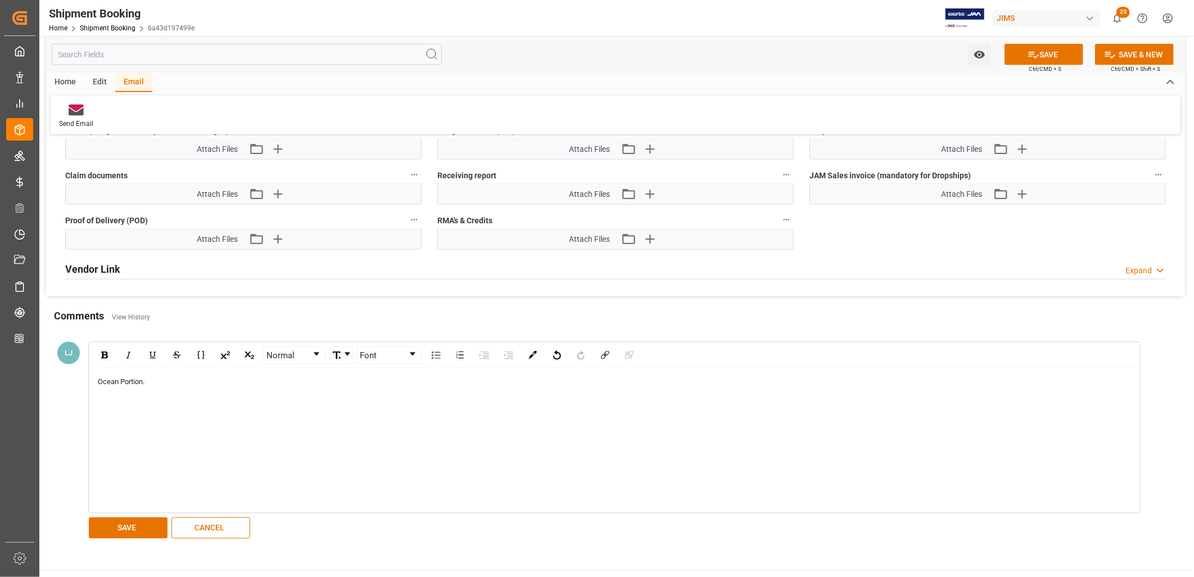
scroll to position [1105, 0]
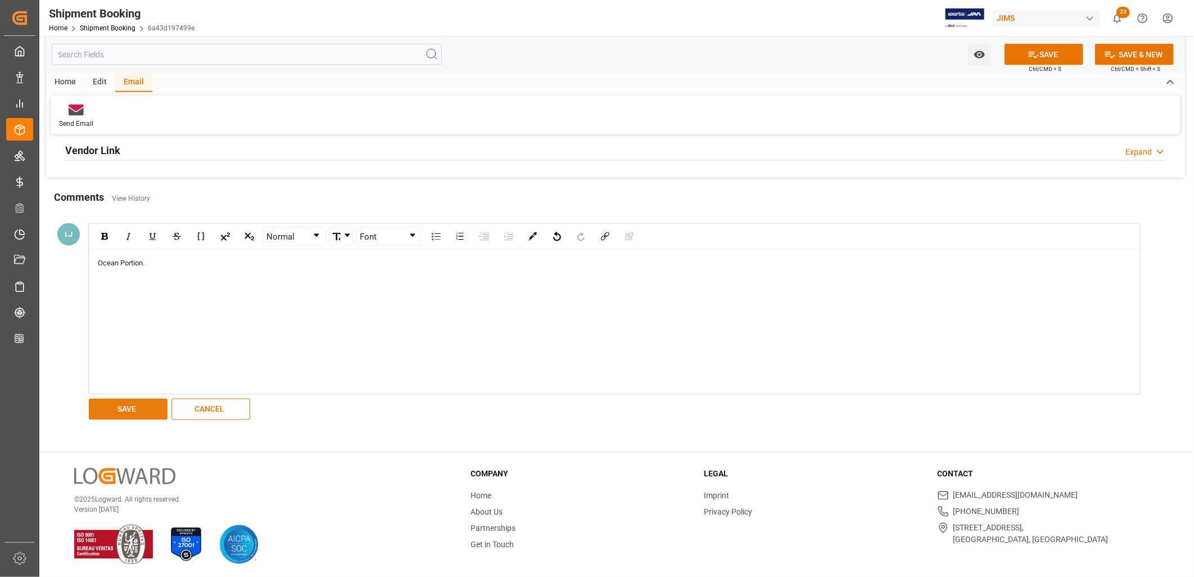
click at [142, 405] on button "SAVE" at bounding box center [128, 408] width 79 height 21
